Goal: Task Accomplishment & Management: Use online tool/utility

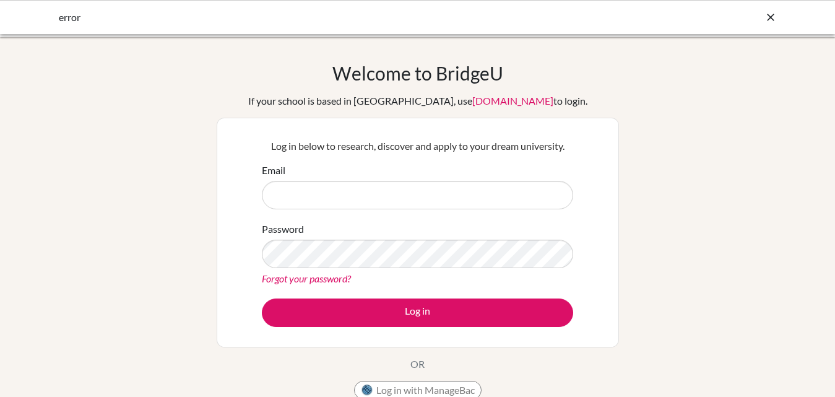
type input "[EMAIL_ADDRESS][DOMAIN_NAME]"
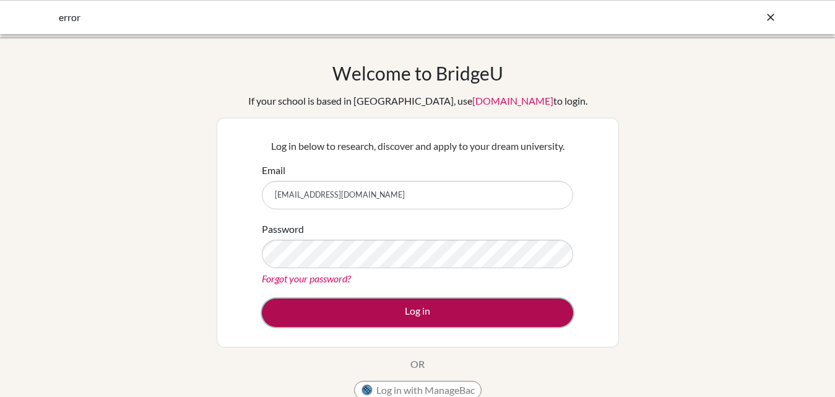
click at [437, 302] on button "Log in" at bounding box center [418, 313] width 312 height 28
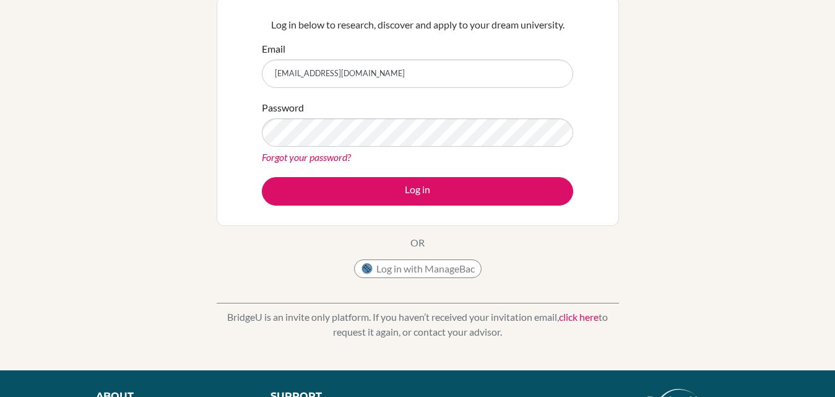
scroll to position [124, 0]
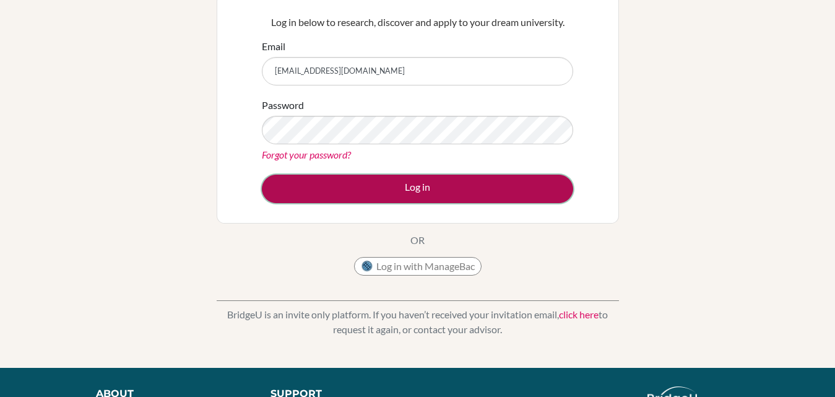
click at [399, 190] on button "Log in" at bounding box center [418, 189] width 312 height 28
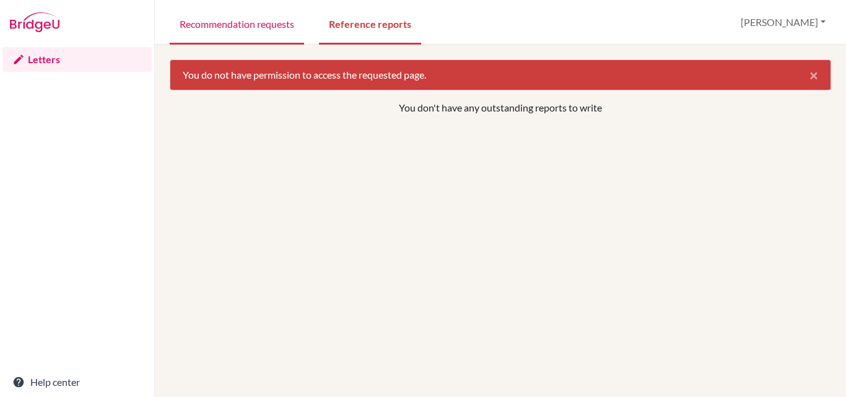
click at [264, 28] on link "Recommendation requests" at bounding box center [237, 23] width 134 height 43
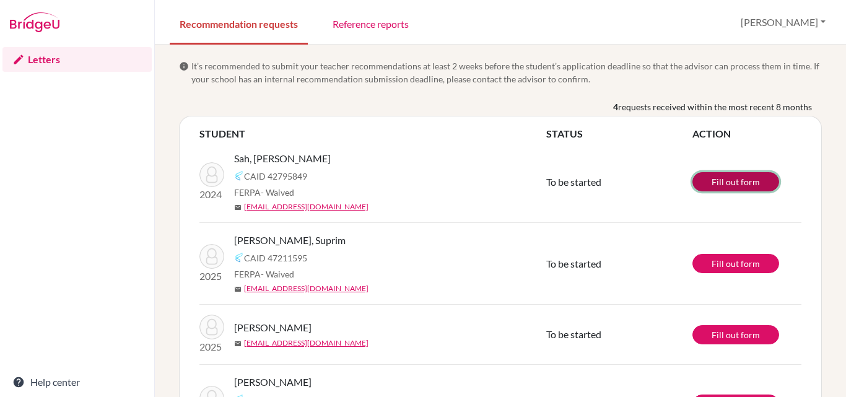
click at [725, 180] on link "Fill out form" at bounding box center [735, 181] width 87 height 19
